Goal: Task Accomplishment & Management: Manage account settings

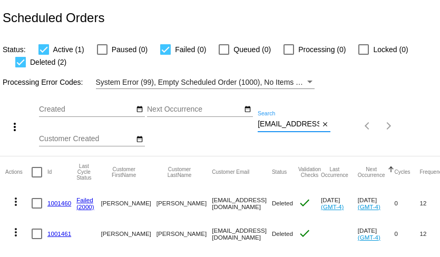
click at [289, 125] on input "kate1960@gmail.com" at bounding box center [289, 124] width 62 height 8
paste input "dreamyjo@mac"
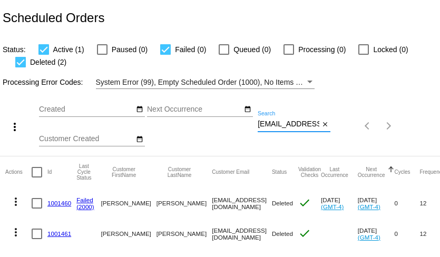
scroll to position [0, 5]
type input "dreamyjo@mac.com"
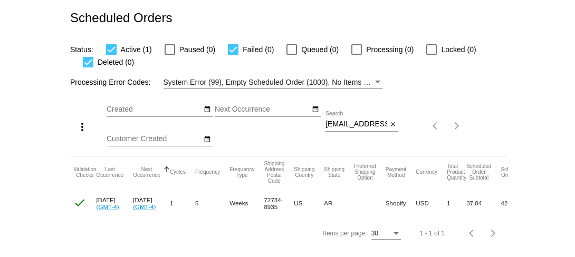
scroll to position [0, 157]
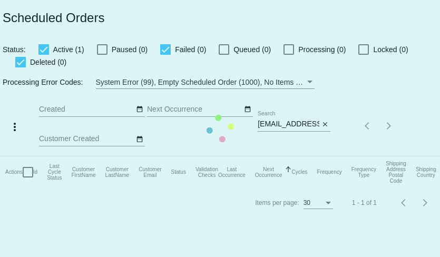
click at [300, 157] on mat-table "Actions Id Last Cycle Status Customer FirstName Customer LastName Customer Emai…" at bounding box center [229, 173] width 459 height 32
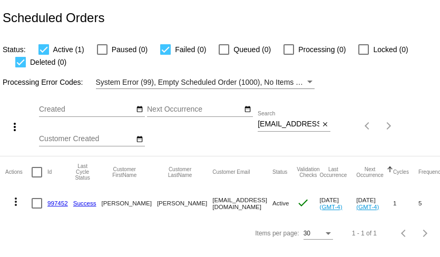
click at [300, 125] on input "dreamyjo@mac.com" at bounding box center [289, 124] width 62 height 8
paste input "mjacobs373@yahoo"
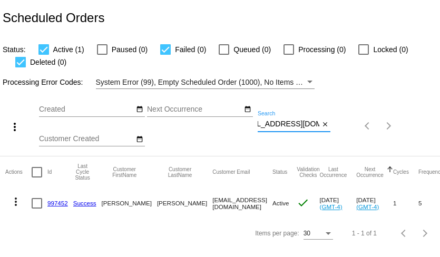
type input "[EMAIL_ADDRESS][DOMAIN_NAME]"
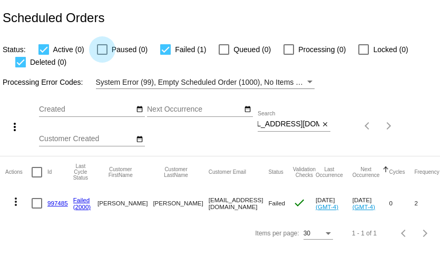
scroll to position [0, 0]
click at [104, 49] on div at bounding box center [102, 49] width 11 height 11
click at [102, 55] on input "Paused (0)" at bounding box center [102, 55] width 1 height 1
checkbox input "true"
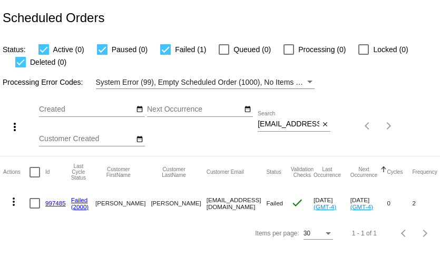
scroll to position [0, 1]
click at [55, 204] on link "997485" at bounding box center [57, 203] width 21 height 7
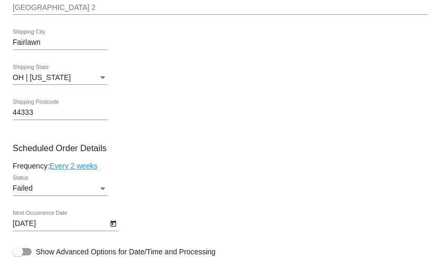
scroll to position [514, 0]
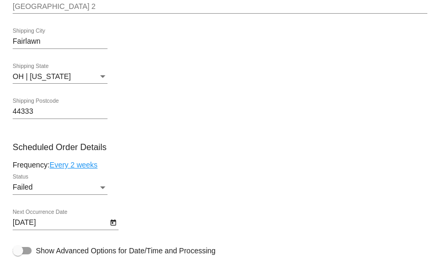
click at [63, 192] on div "Failed" at bounding box center [55, 187] width 85 height 8
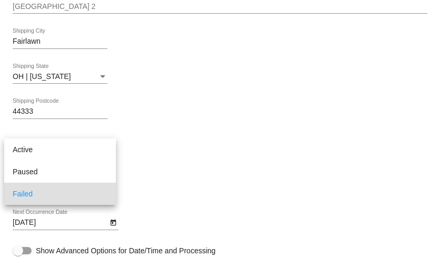
click at [202, 141] on div at bounding box center [220, 128] width 440 height 257
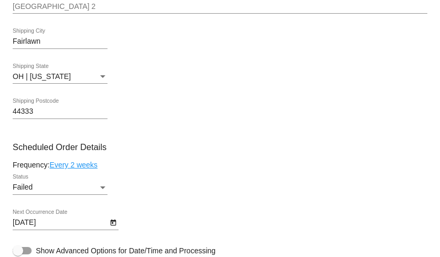
click at [106, 229] on body "arrow_back Scheduled Order #997485 Failed more_vert Last Processing Cycle ID: 9…" at bounding box center [220, 128] width 440 height 257
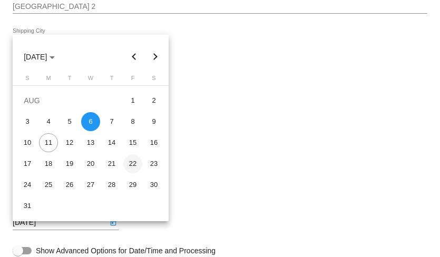
click at [136, 169] on div "22" at bounding box center [132, 163] width 19 height 19
type input "8/22/2025"
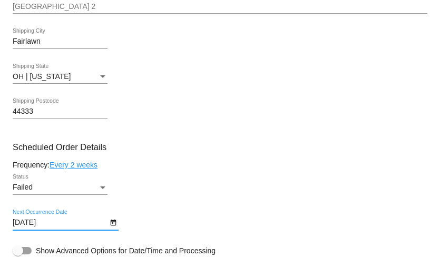
click at [101, 192] on div "Status" at bounding box center [102, 187] width 9 height 8
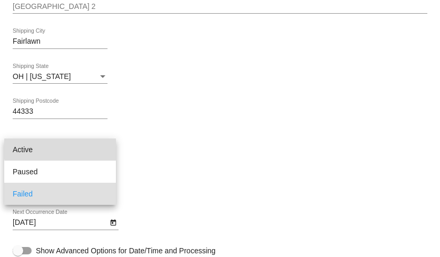
click at [86, 149] on span "Active" at bounding box center [60, 150] width 95 height 22
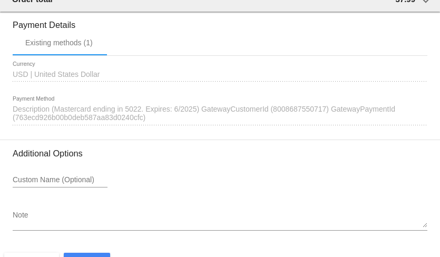
scroll to position [1083, 0]
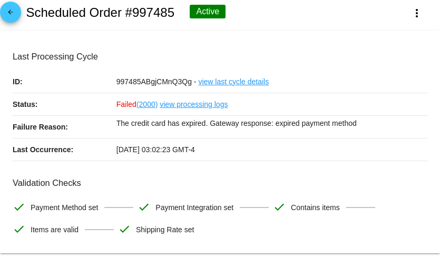
scroll to position [0, 0]
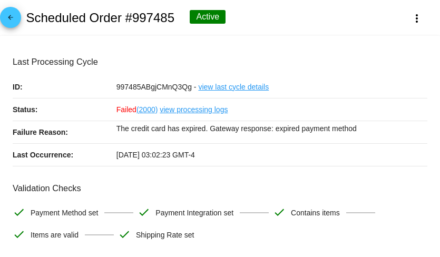
click at [9, 20] on mat-icon "arrow_back" at bounding box center [10, 20] width 13 height 13
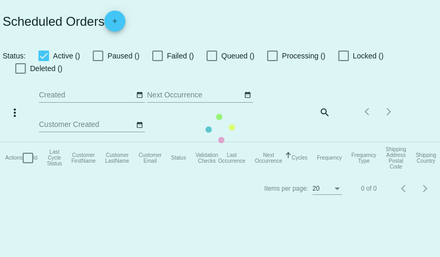
checkbox input "true"
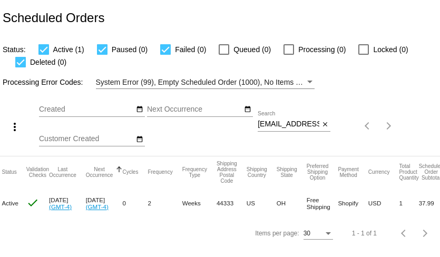
scroll to position [0, 301]
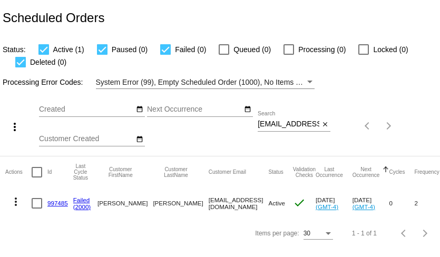
click at [279, 125] on input "[EMAIL_ADDRESS][DOMAIN_NAME]" at bounding box center [289, 124] width 62 height 8
paste input "[PERSON_NAME][EMAIL_ADDRESS][PERSON_NAME]"
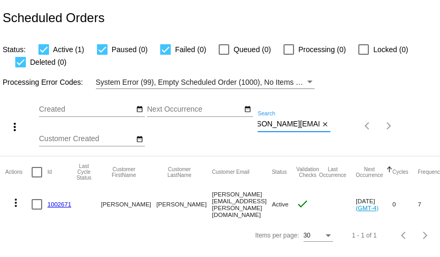
type input "[PERSON_NAME][EMAIL_ADDRESS][PERSON_NAME][DOMAIN_NAME]"
click at [57, 205] on link "1002671" at bounding box center [59, 204] width 24 height 7
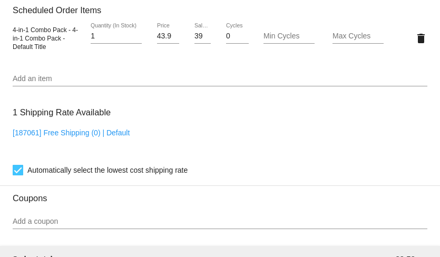
scroll to position [666, 0]
